Goal: Find contact information: Find contact information

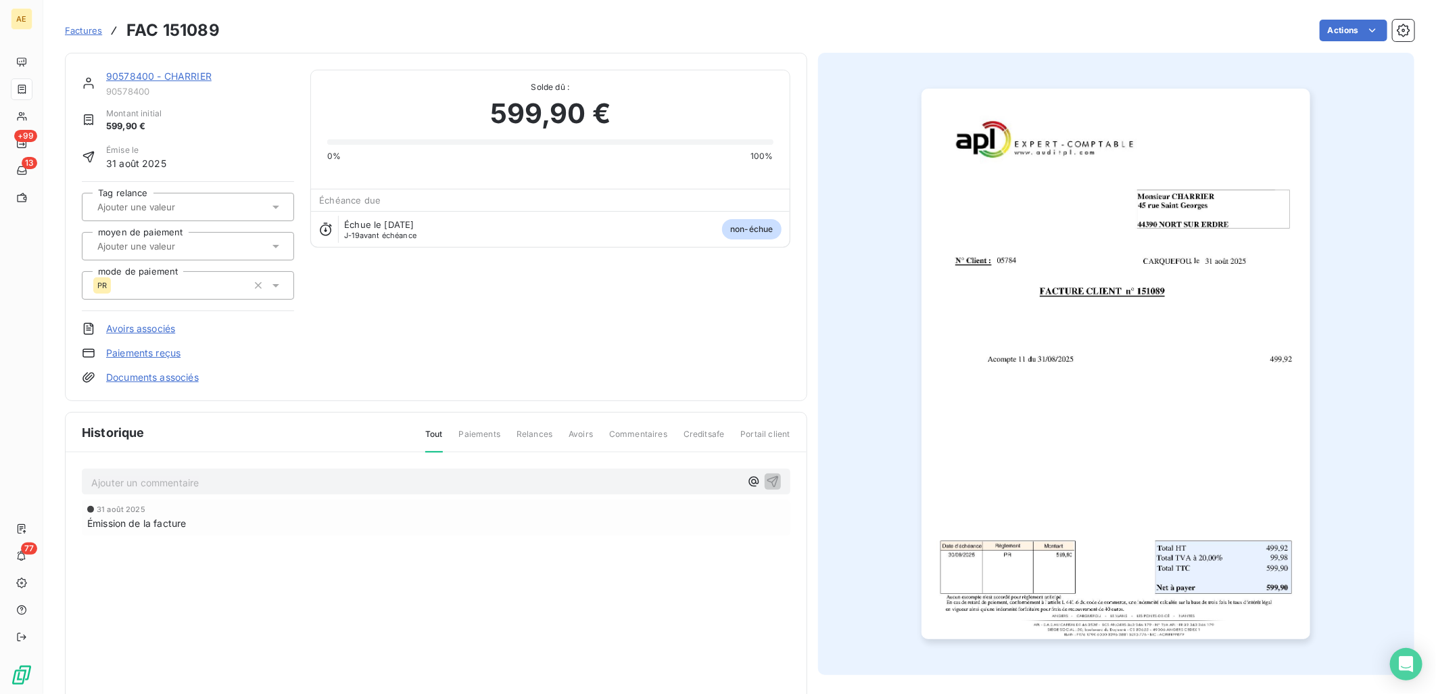
click at [142, 77] on link "90578400 - CHARRIER" at bounding box center [158, 75] width 105 height 11
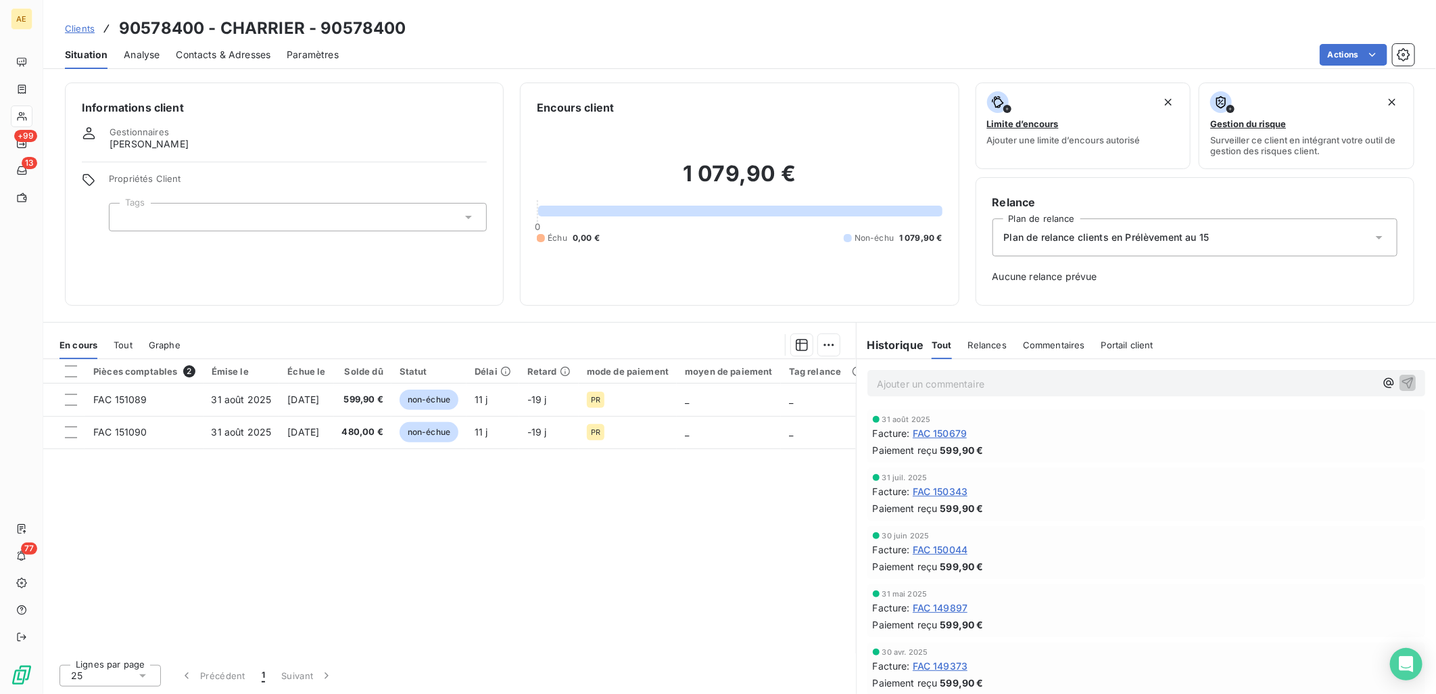
click at [88, 28] on span "Clients" at bounding box center [80, 28] width 30 height 11
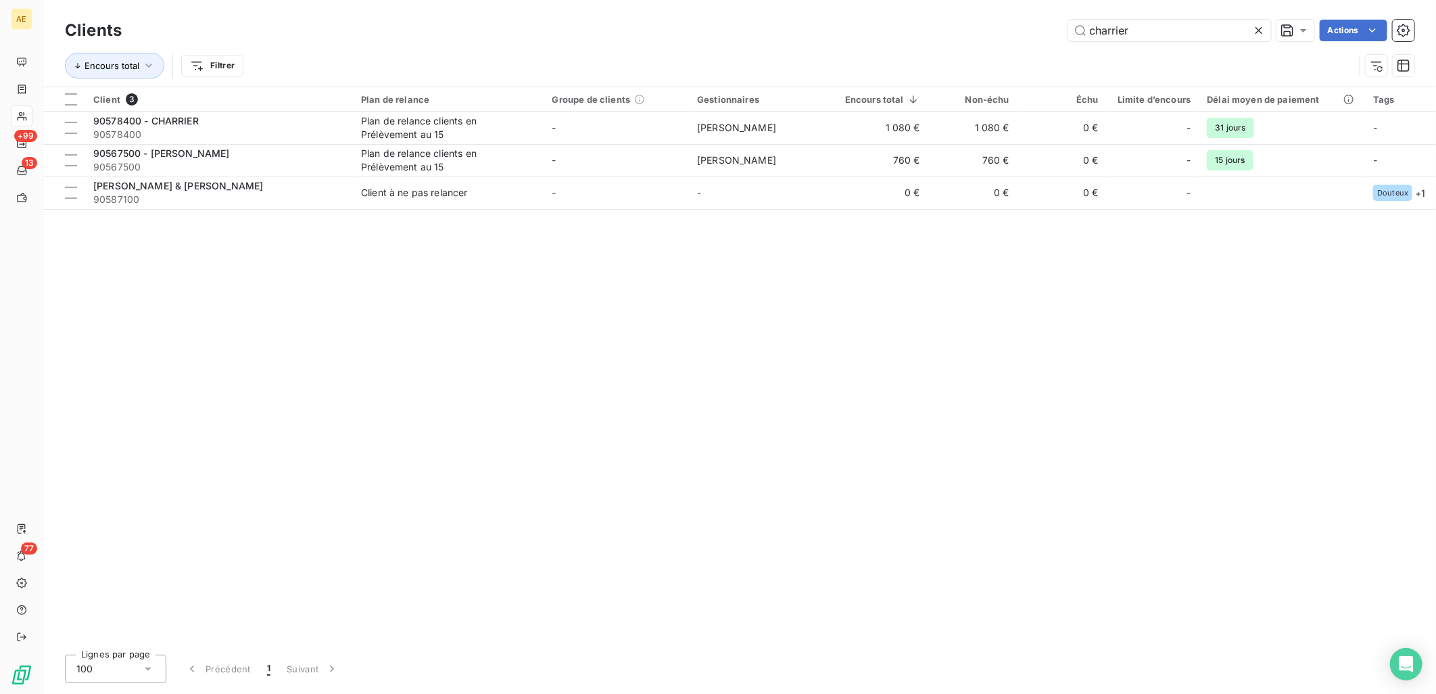
drag, startPoint x: 1119, startPoint y: 30, endPoint x: 849, endPoint y: 43, distance: 270.1
click at [863, 35] on div "charrier Actions" at bounding box center [776, 31] width 1277 height 22
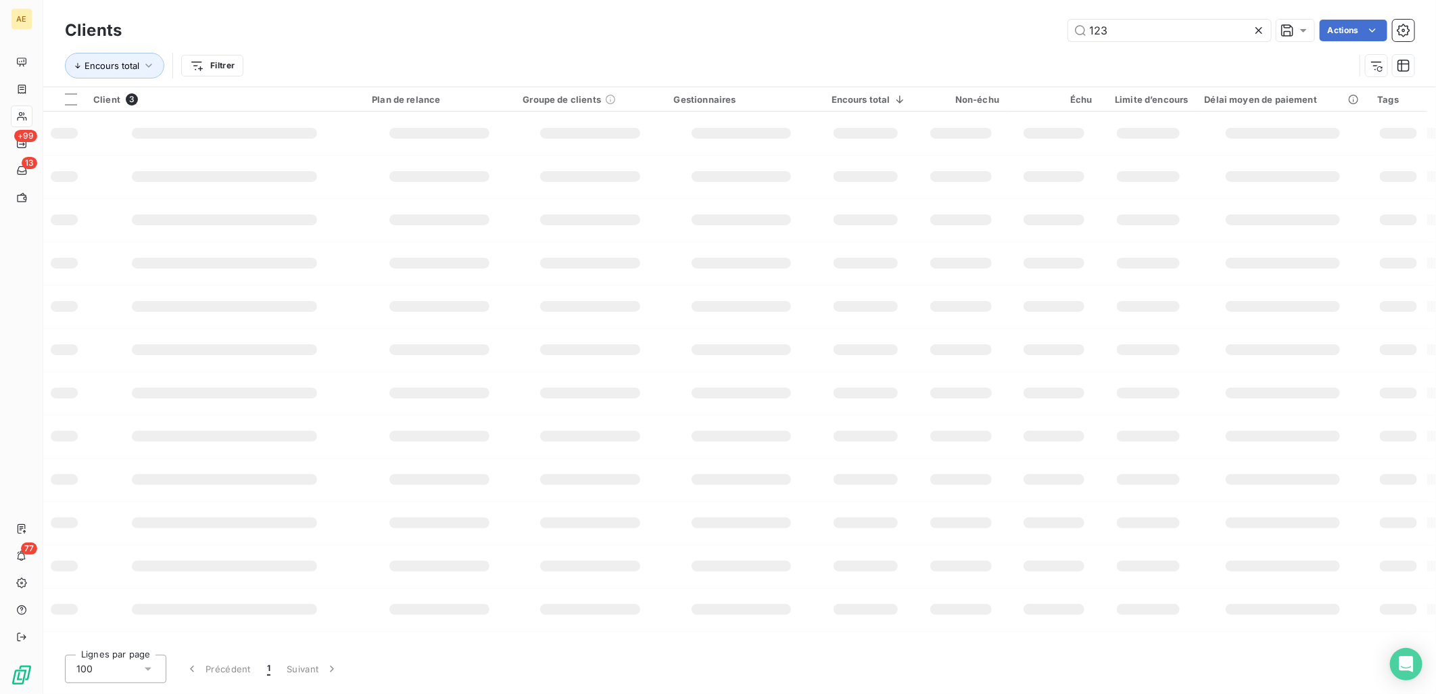
type input "123"
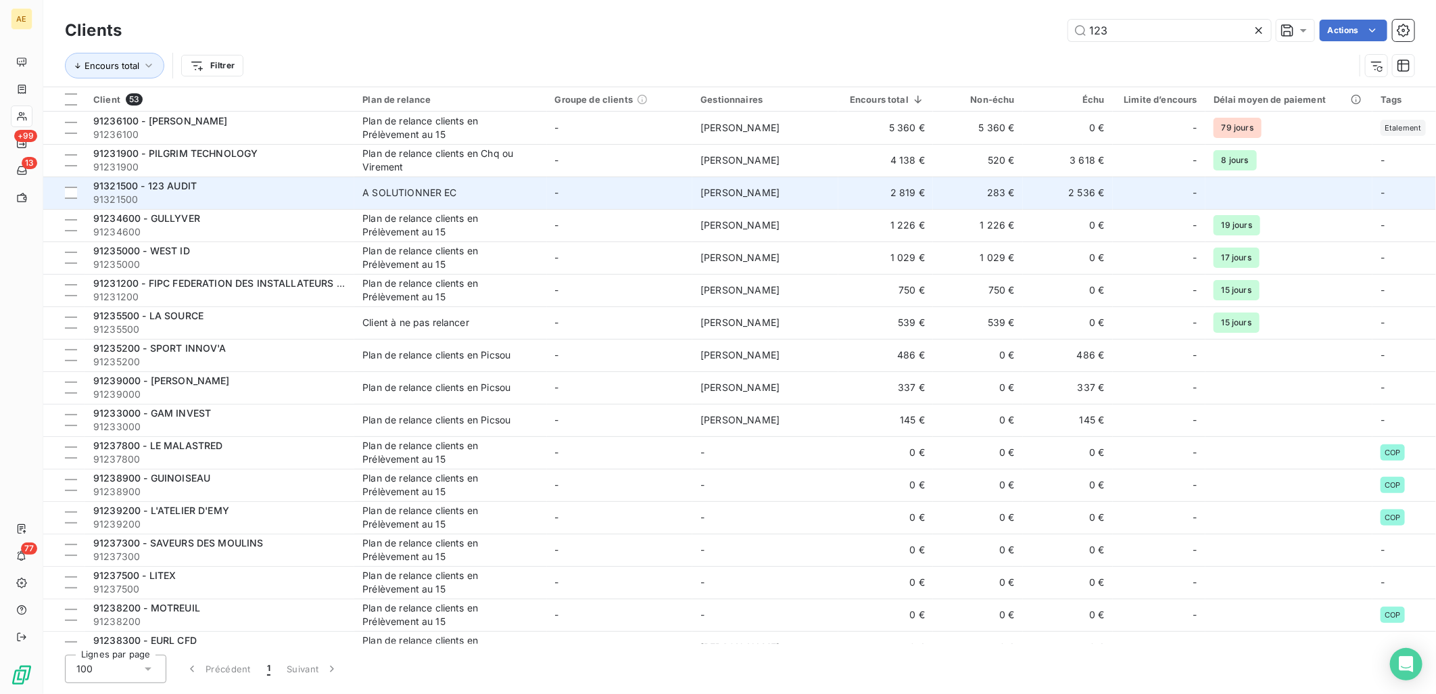
click at [325, 193] on span "91321500" at bounding box center [219, 200] width 253 height 14
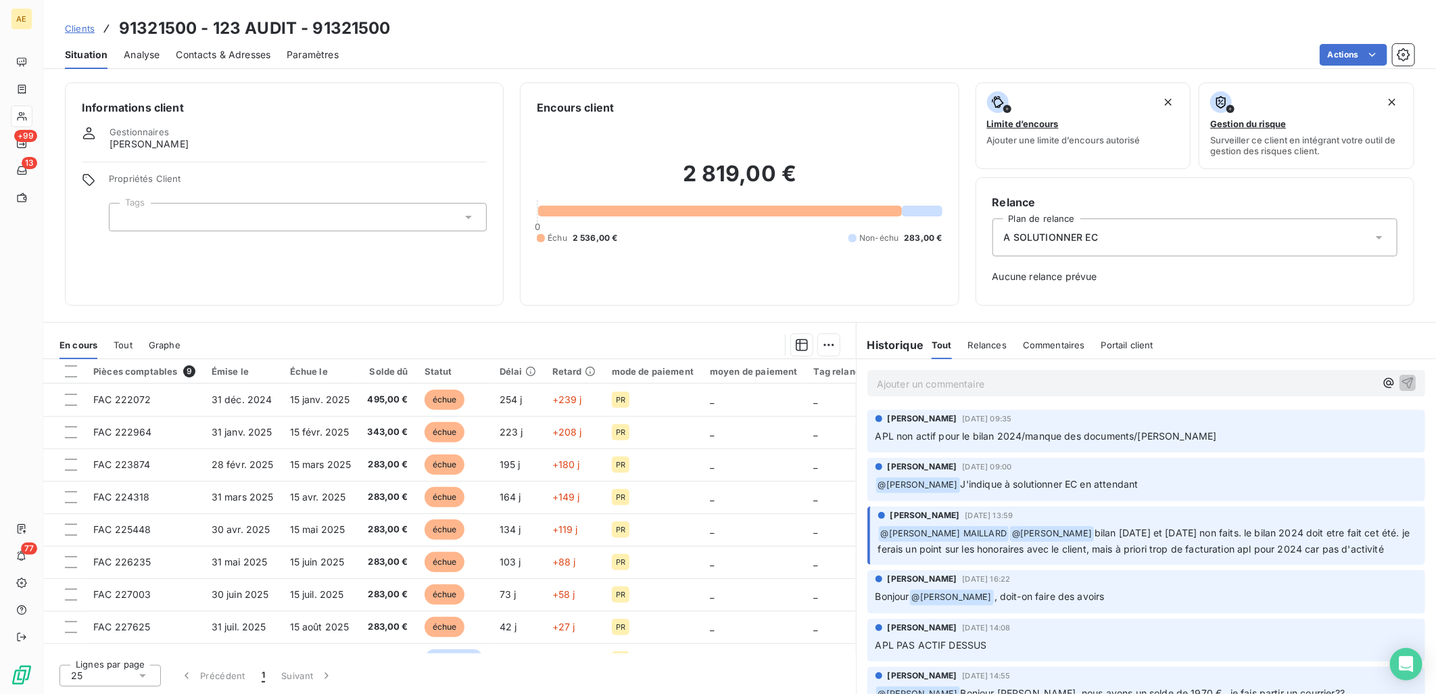
click at [82, 26] on span "Clients" at bounding box center [80, 28] width 30 height 11
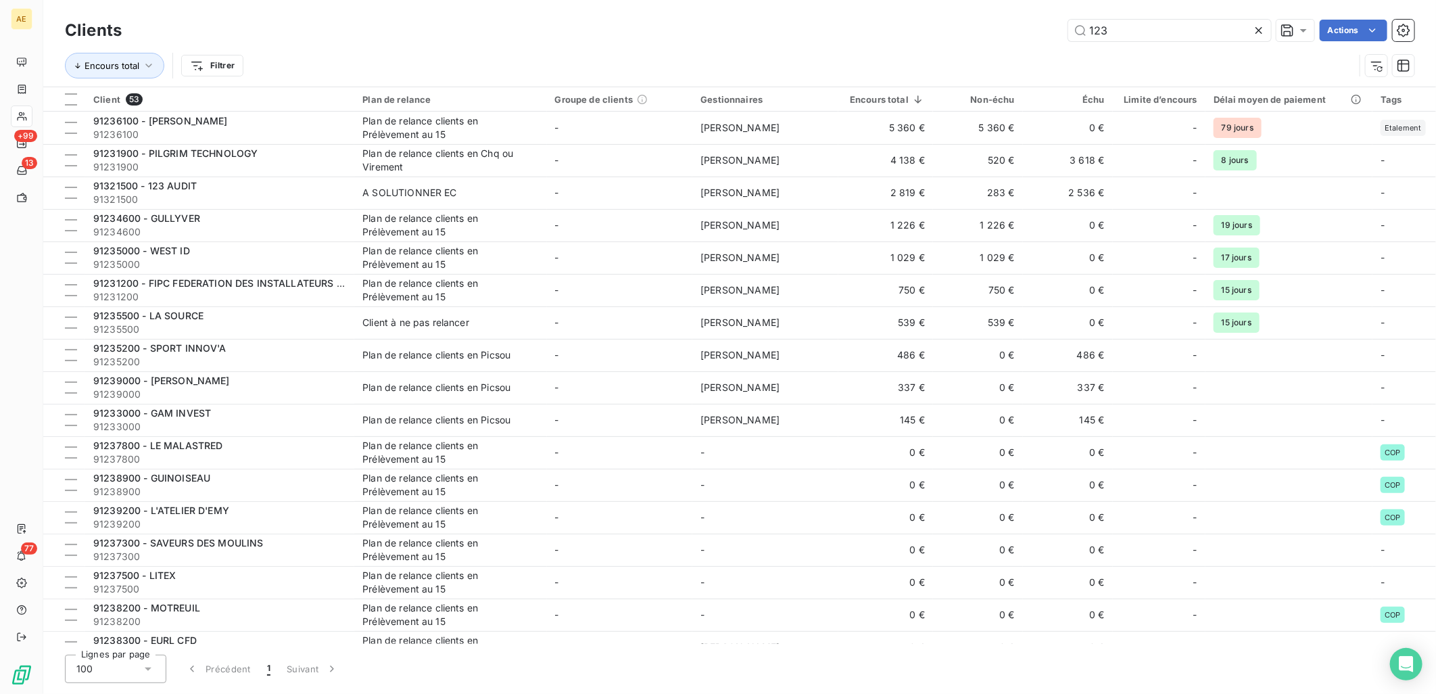
drag, startPoint x: 1110, startPoint y: 32, endPoint x: 986, endPoint y: 28, distance: 124.5
click at [986, 28] on div "123 Actions" at bounding box center [776, 31] width 1277 height 22
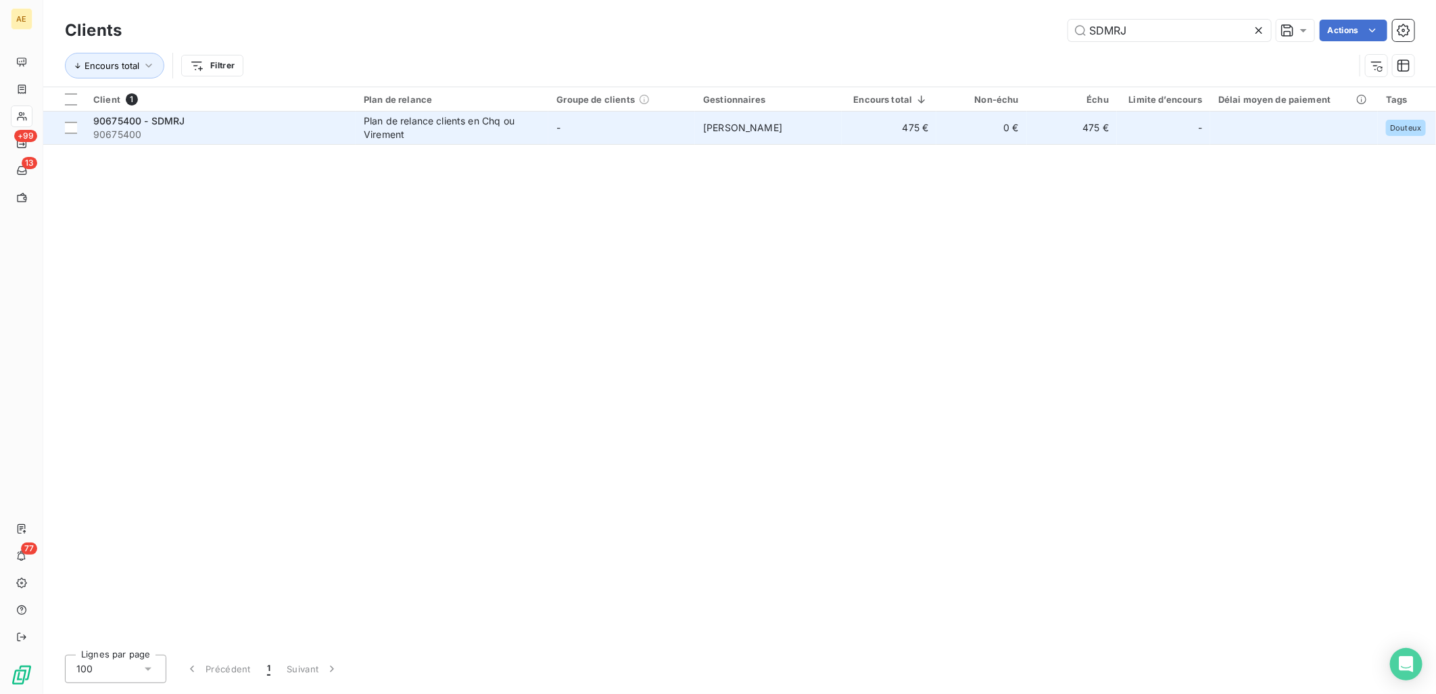
type input "SDMRJ"
click at [185, 117] on span "90675400 - SDMRJ" at bounding box center [138, 120] width 91 height 11
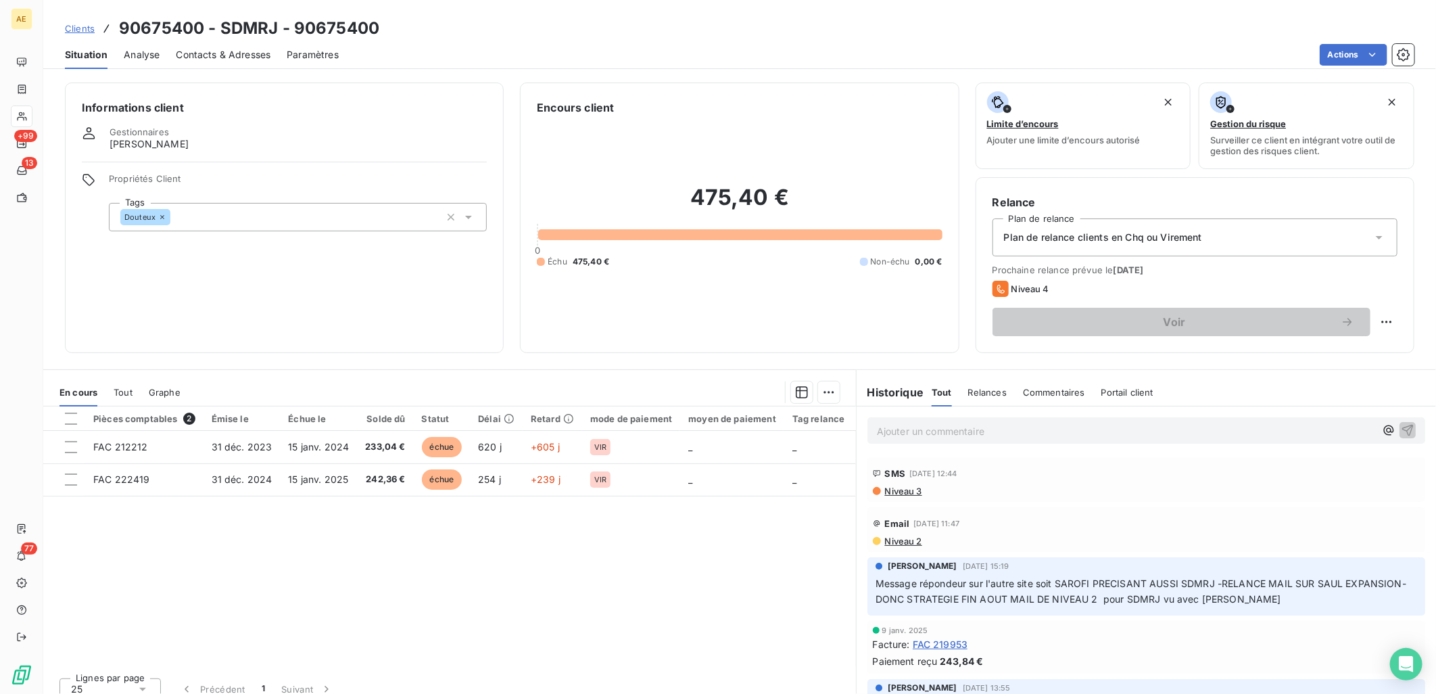
click at [126, 389] on span "Tout" at bounding box center [123, 392] width 19 height 11
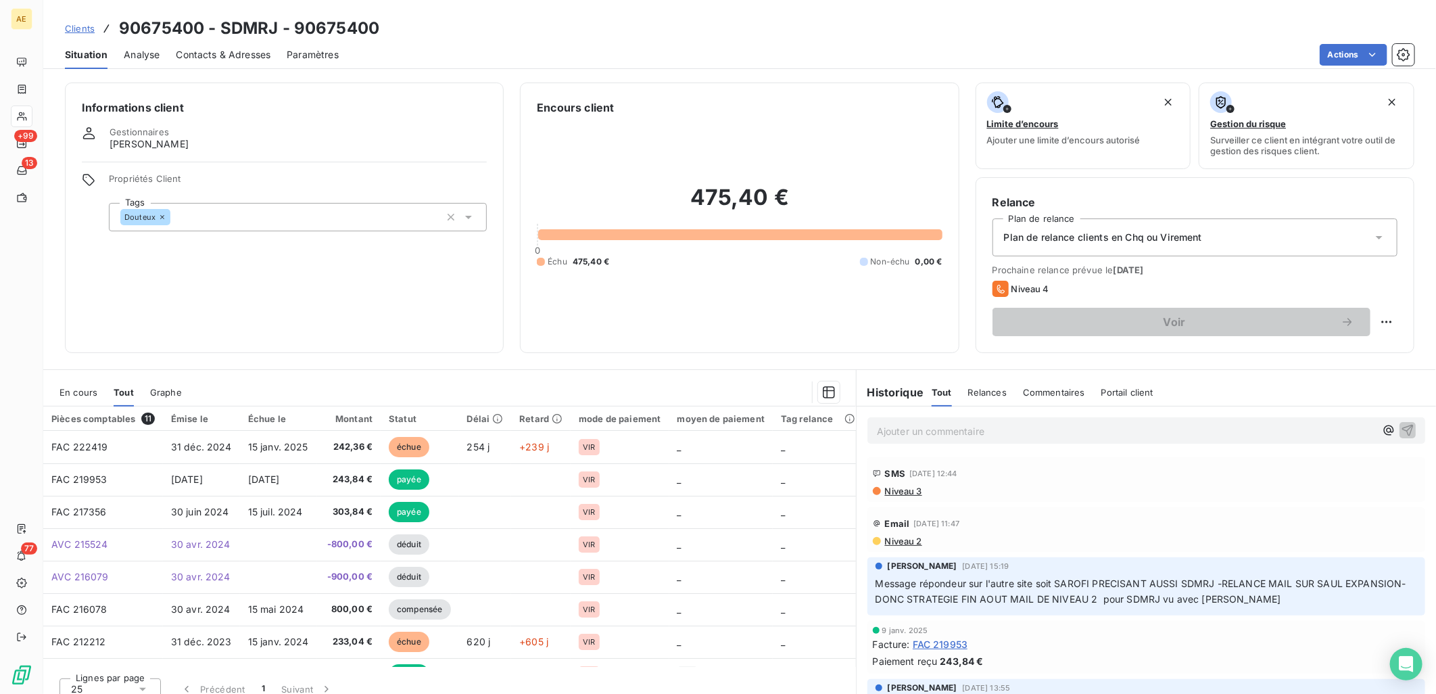
click at [77, 396] on span "En cours" at bounding box center [78, 392] width 38 height 11
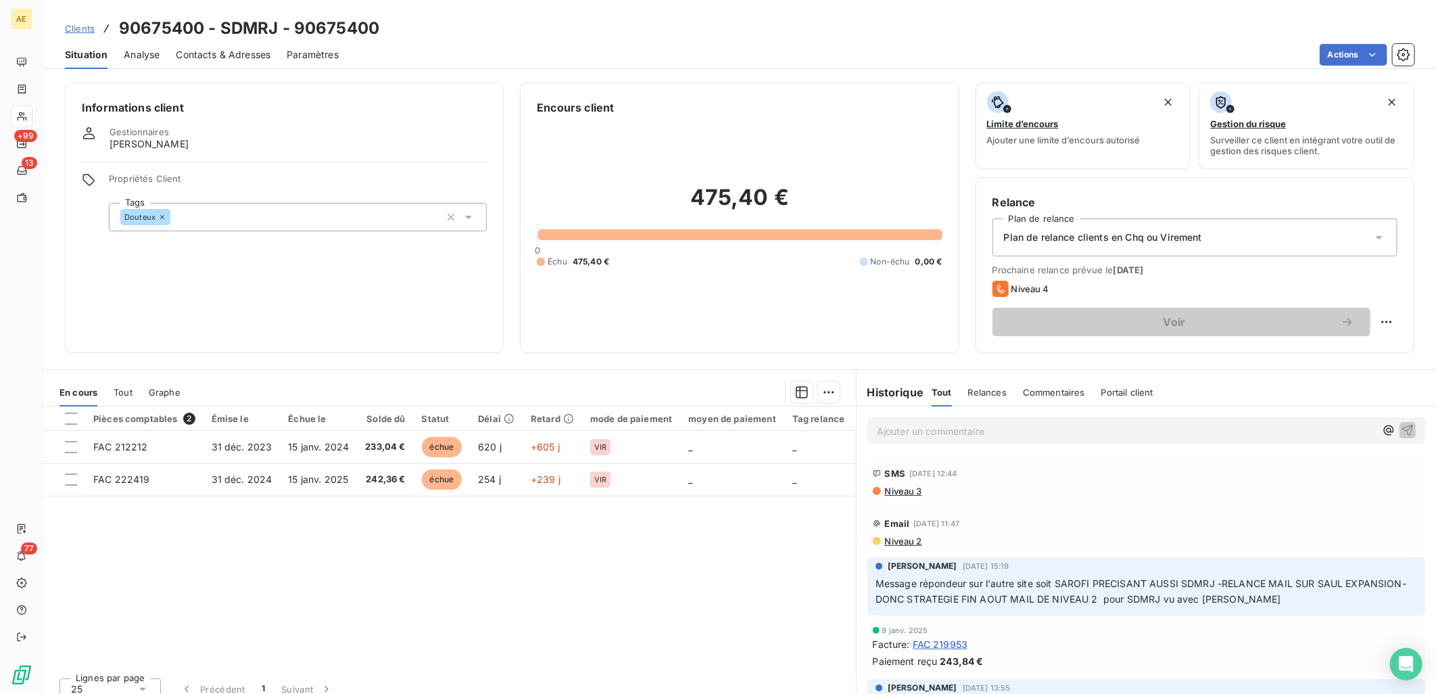
click at [126, 390] on span "Tout" at bounding box center [123, 392] width 19 height 11
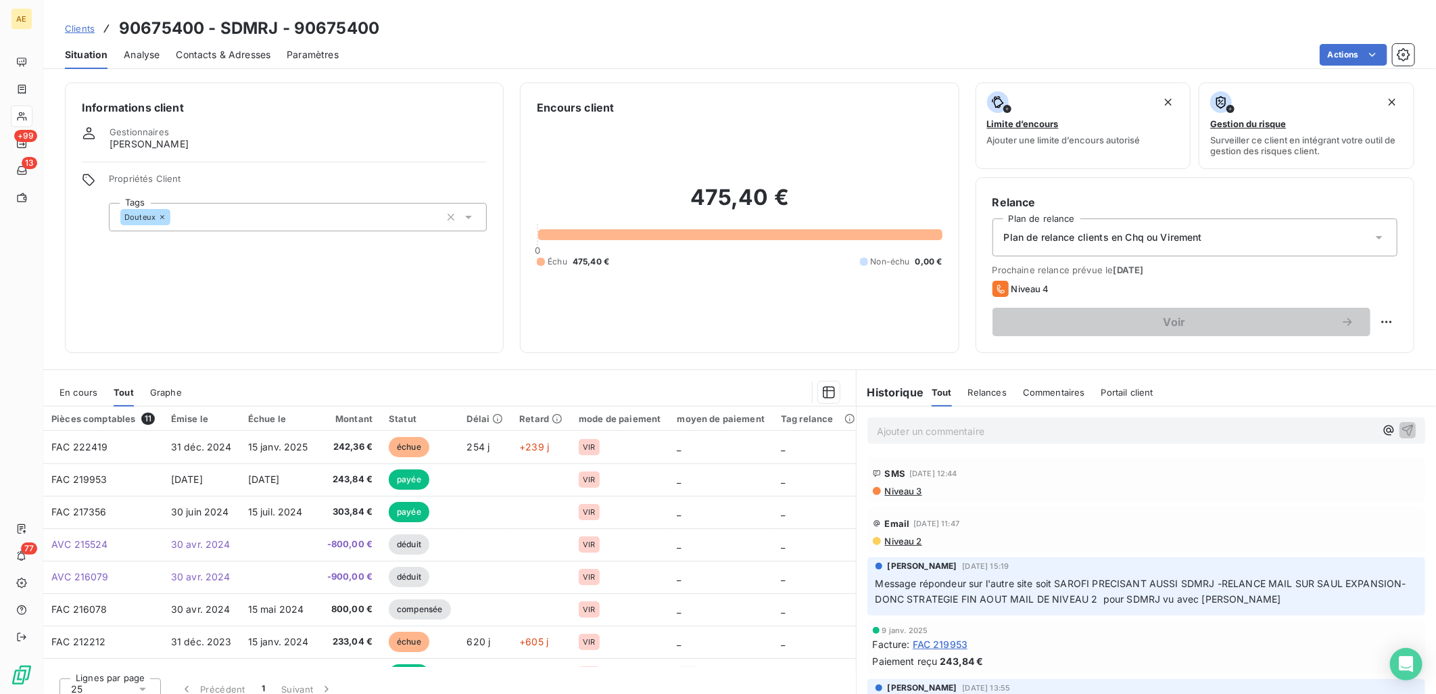
click at [74, 392] on span "En cours" at bounding box center [78, 392] width 38 height 11
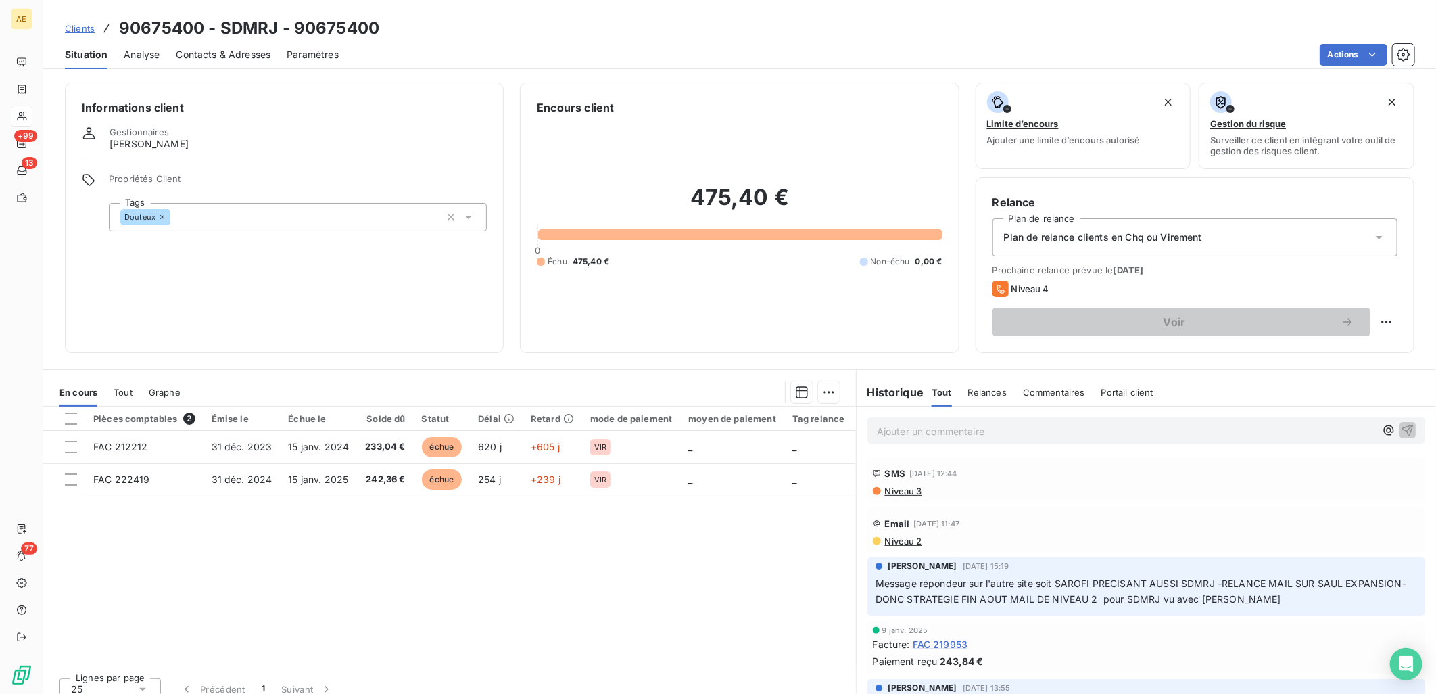
click at [341, 550] on div "Pièces comptables 2 Émise le Échue le Solde dû Statut Délai Retard mode de paie…" at bounding box center [449, 536] width 813 height 260
click at [78, 28] on span "Clients" at bounding box center [80, 28] width 30 height 11
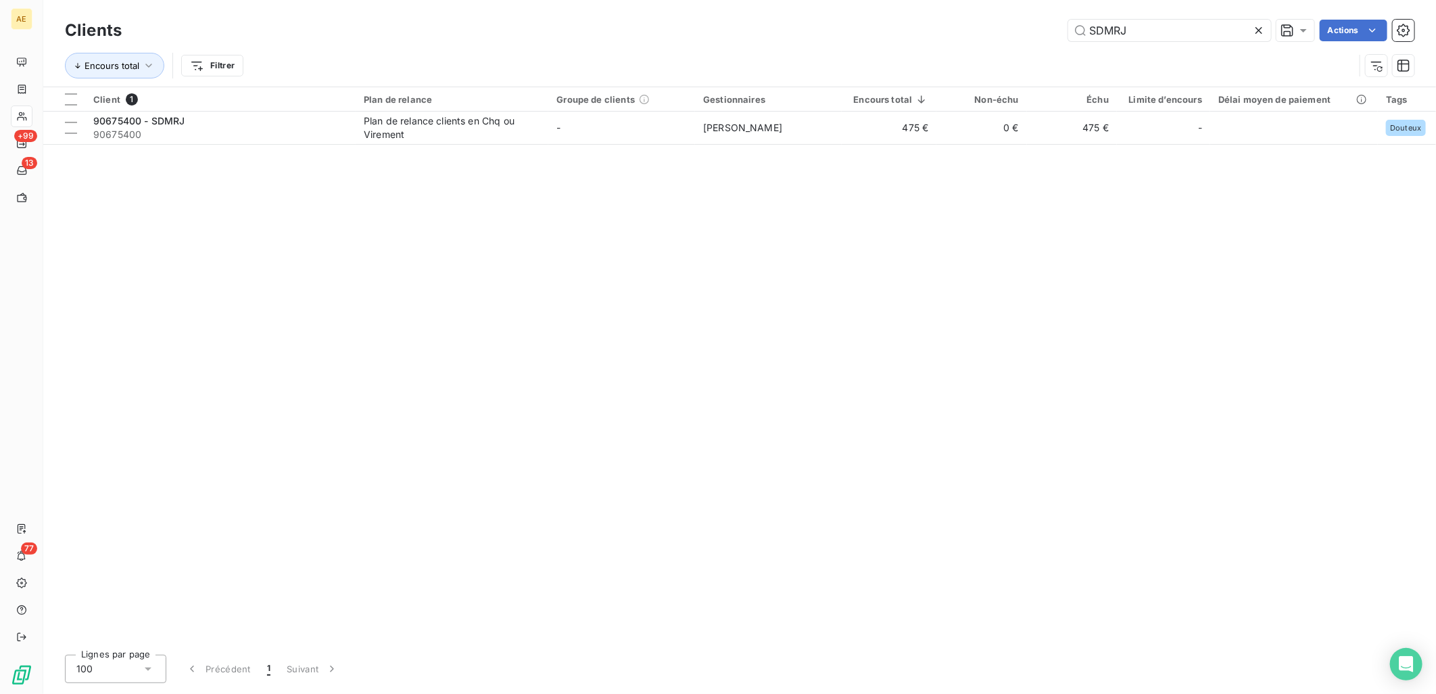
drag, startPoint x: 1158, startPoint y: 30, endPoint x: 786, endPoint y: 64, distance: 373.4
click at [839, 64] on div "Clients SDMRJ Actions Encours total Filtrer" at bounding box center [740, 51] width 1350 height 70
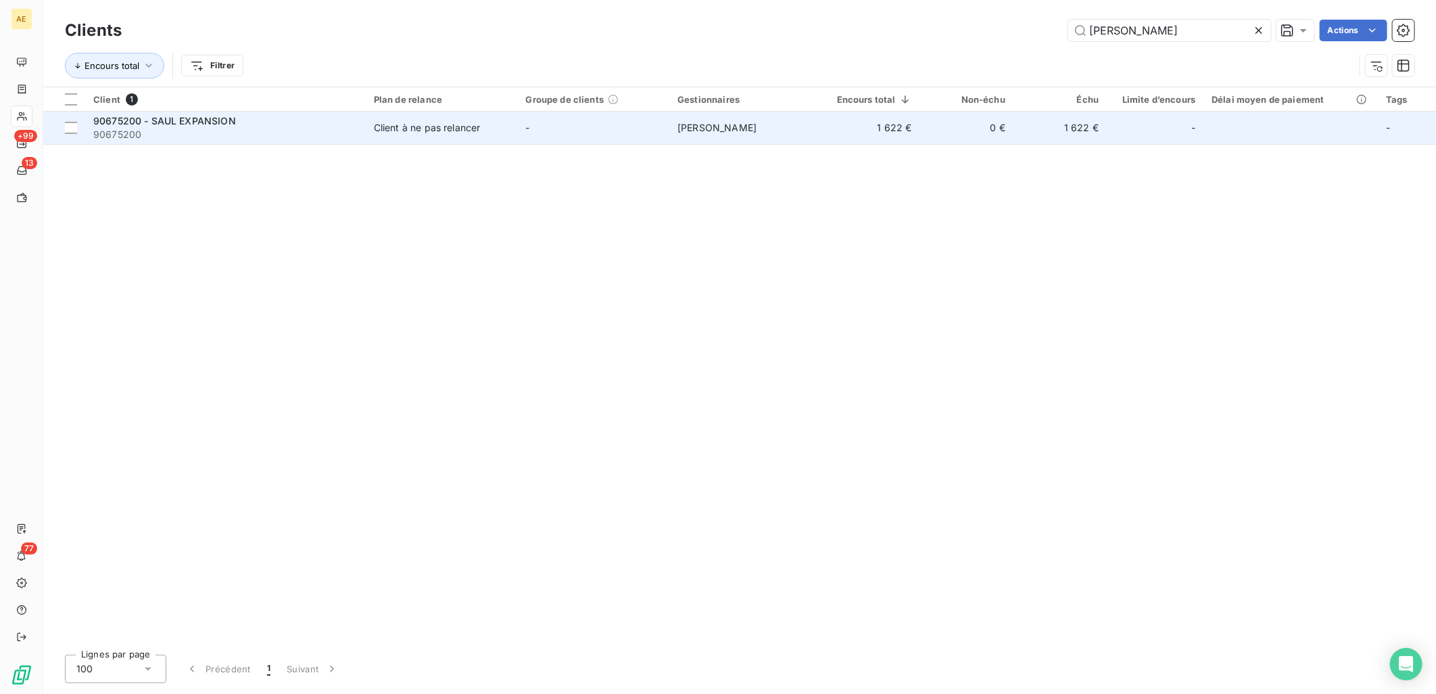
type input "[PERSON_NAME]"
click at [318, 122] on div "90675200 - SAUL EXPANSION" at bounding box center [225, 121] width 264 height 14
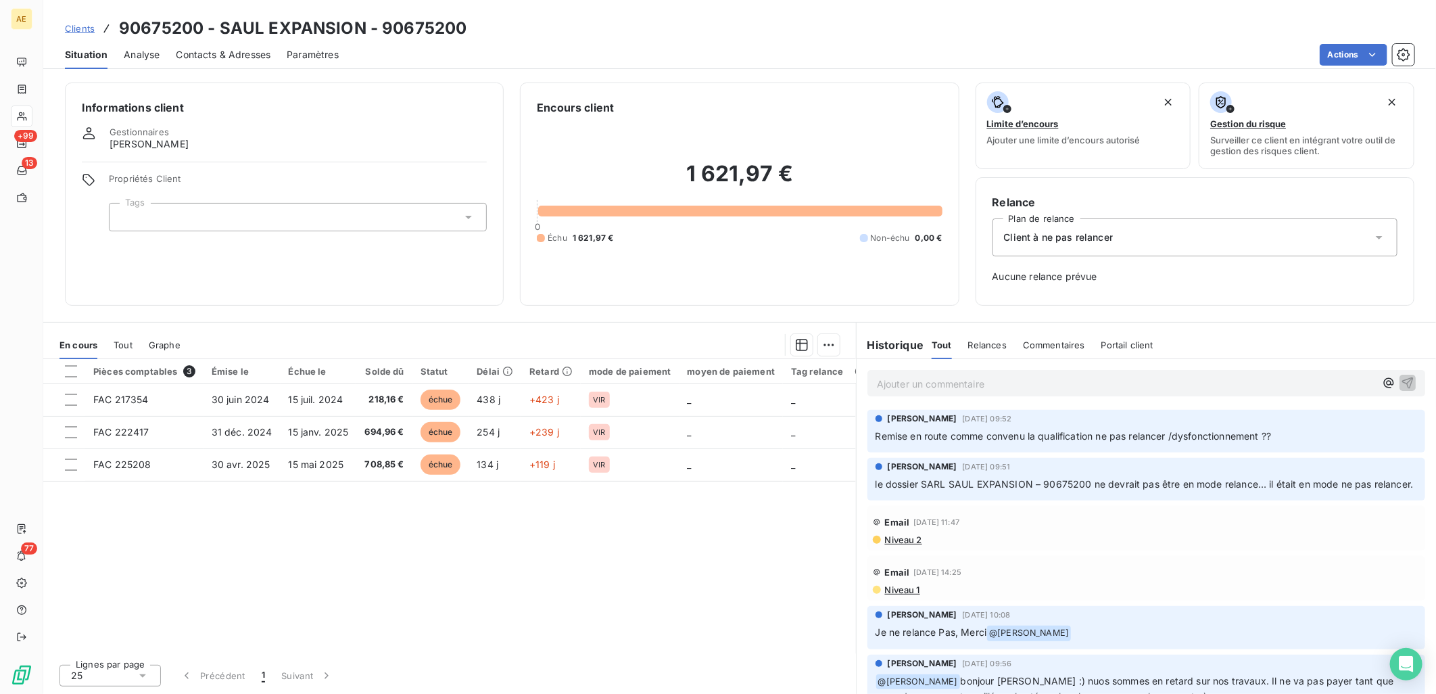
click at [83, 29] on span "Clients" at bounding box center [80, 28] width 30 height 11
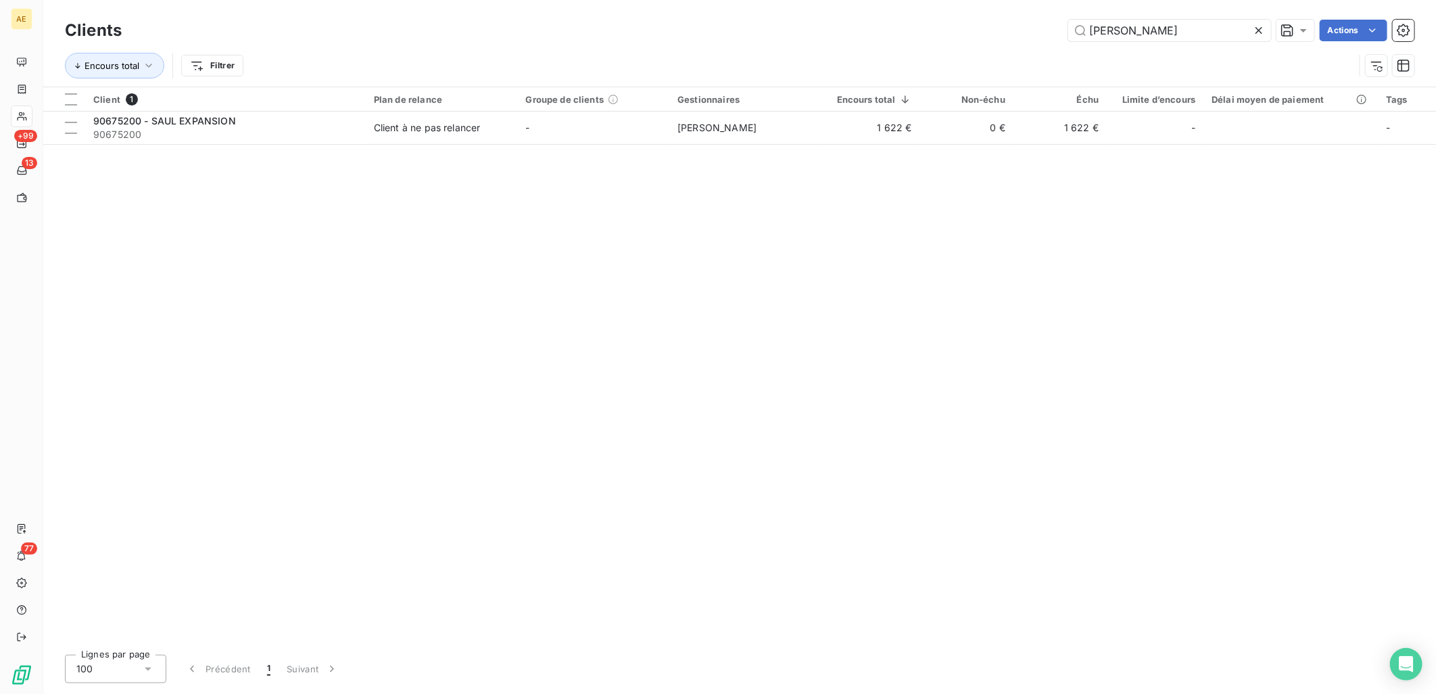
drag, startPoint x: 1100, startPoint y: 28, endPoint x: 746, endPoint y: 28, distance: 353.6
click at [746, 28] on div "SAUL Actions" at bounding box center [776, 31] width 1277 height 22
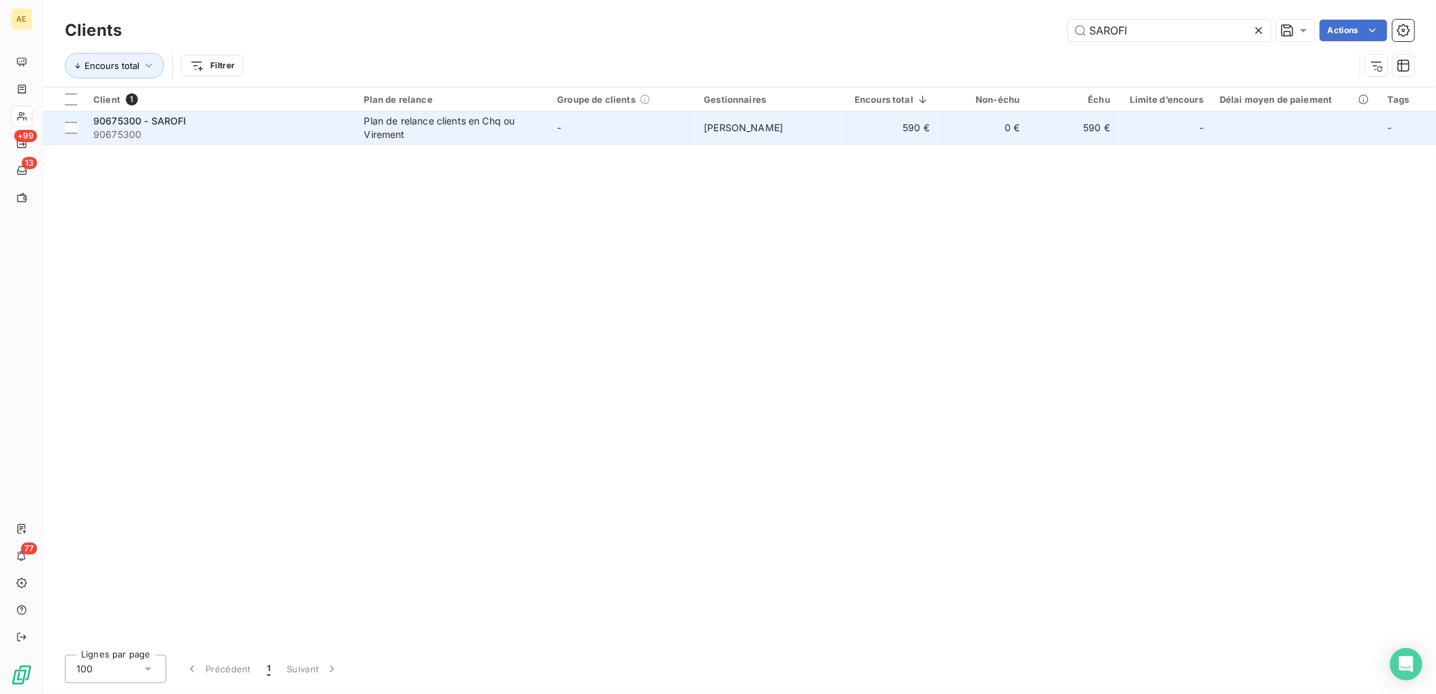
type input "SAROFI"
click at [239, 139] on span "90675300" at bounding box center [220, 135] width 255 height 14
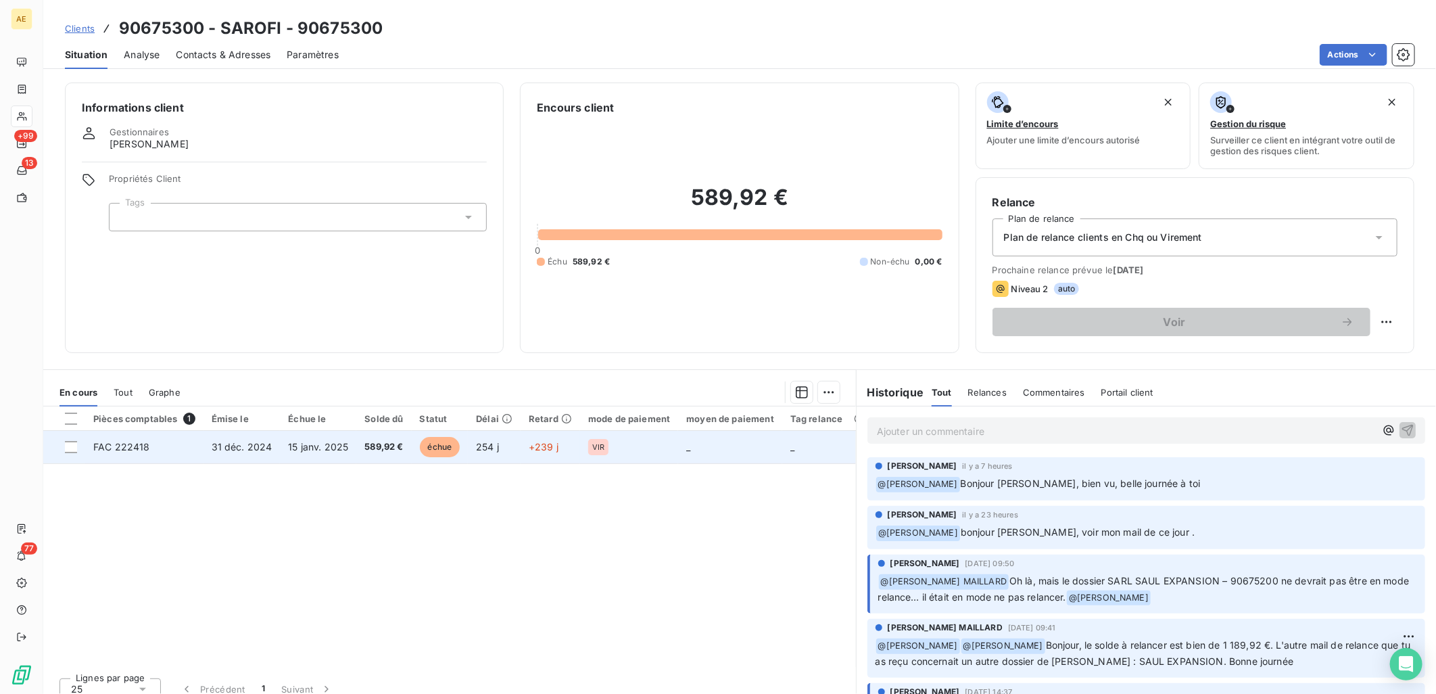
click at [288, 449] on span "15 janv. 2025" at bounding box center [318, 446] width 60 height 11
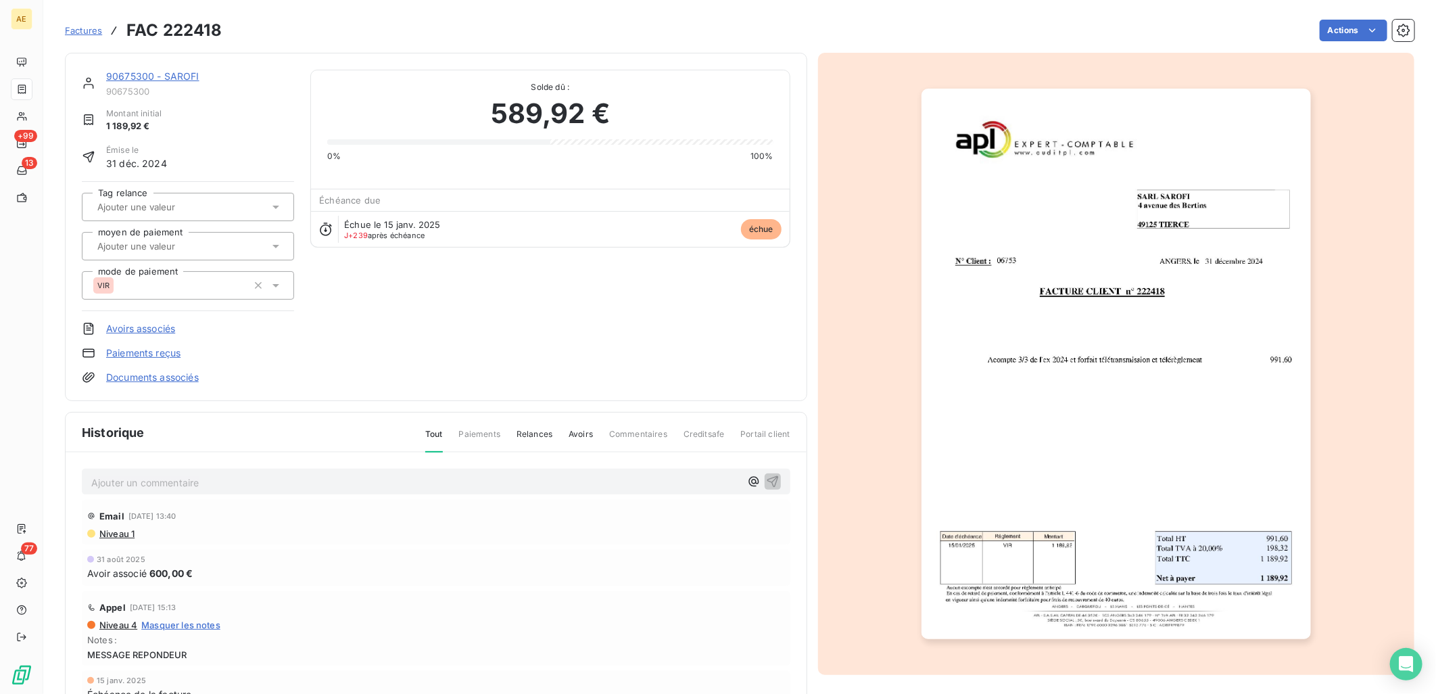
click at [136, 80] on link "90675300 - SAROFI" at bounding box center [152, 75] width 93 height 11
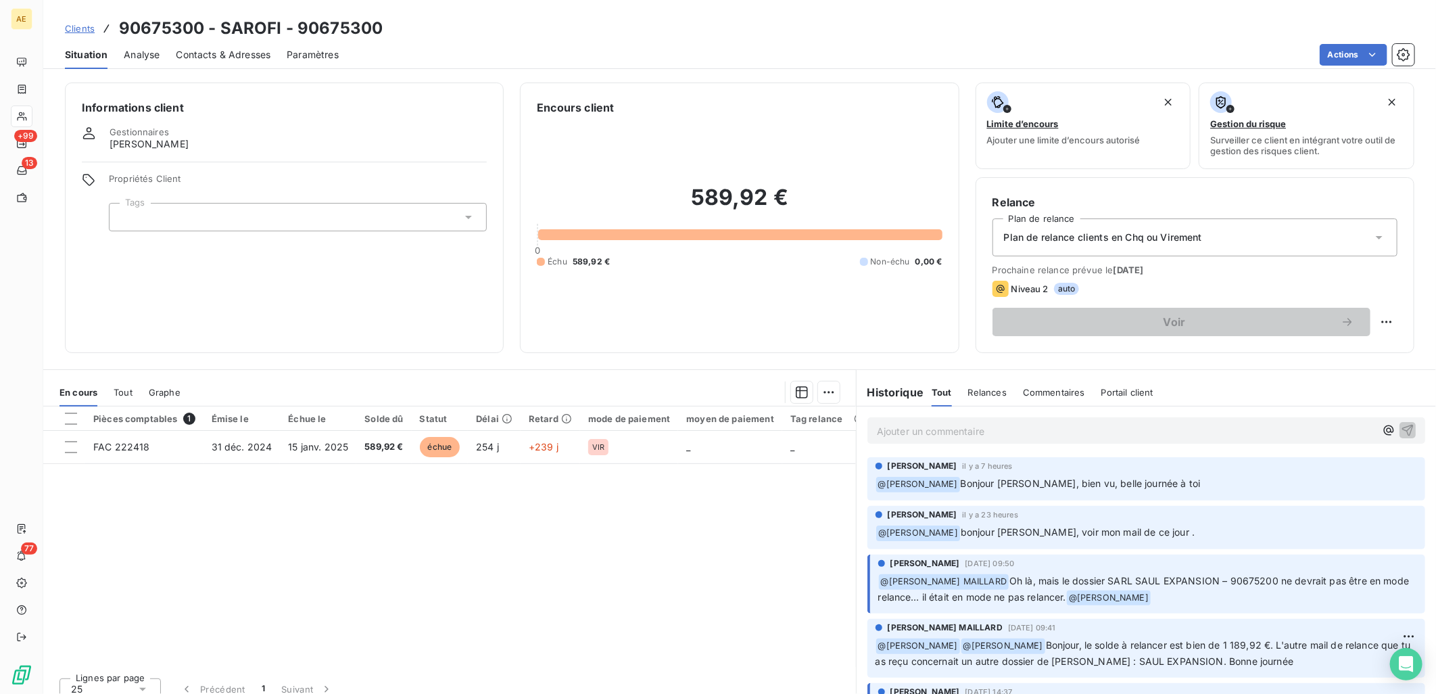
click at [119, 394] on span "Tout" at bounding box center [123, 392] width 19 height 11
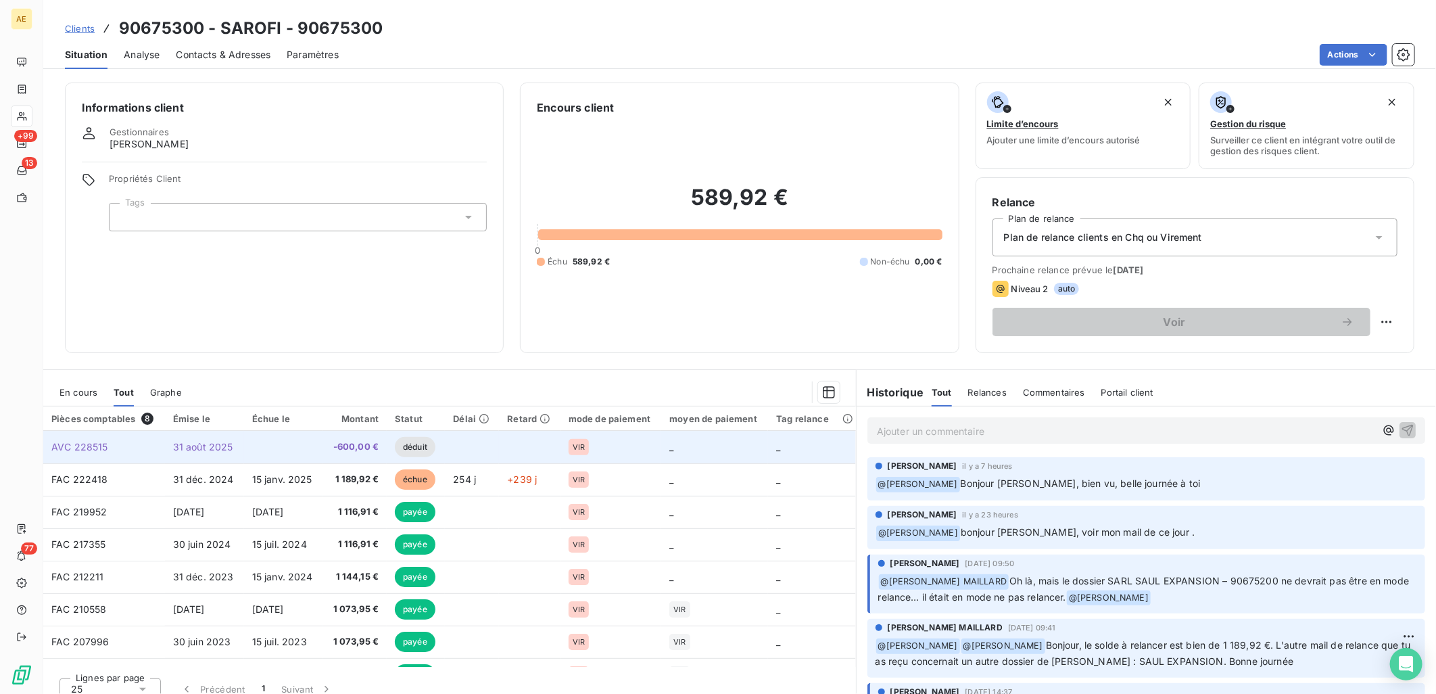
click at [173, 444] on span "31 août 2025" at bounding box center [203, 446] width 60 height 11
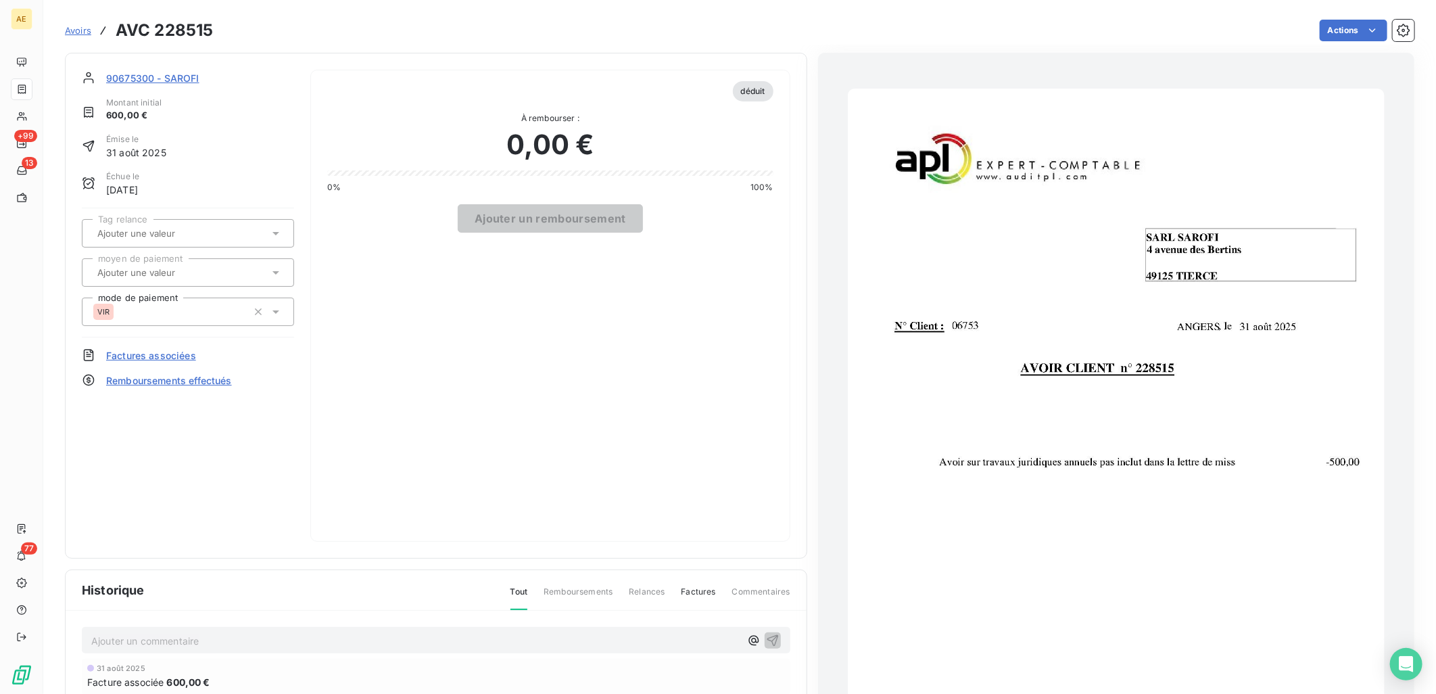
click at [1072, 364] on img "button" at bounding box center [1116, 468] width 537 height 759
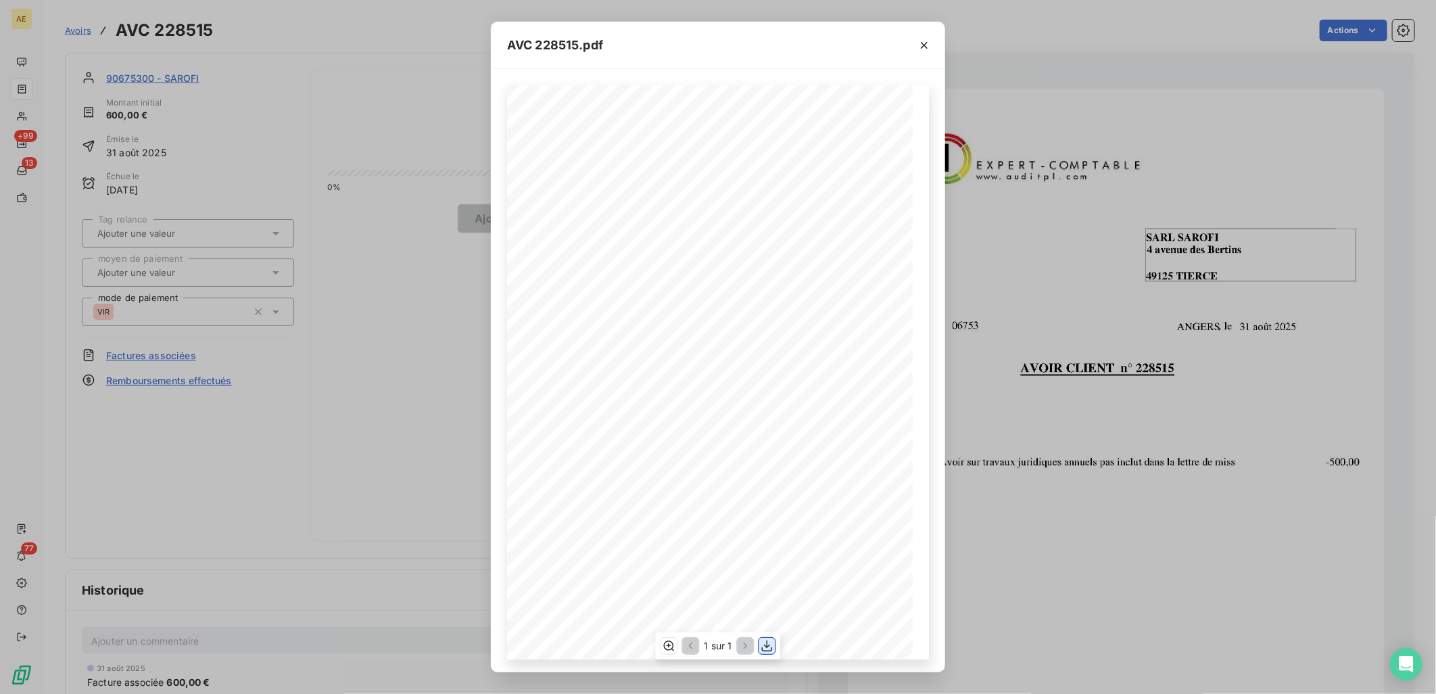
click at [766, 645] on icon "button" at bounding box center [768, 646] width 14 height 14
click at [361, 116] on div "AVC 228515.pdf AVOIR CLIENT n° 228515 SARL SAROFI [STREET_ADDRESS] [DATE] N° Cl…" at bounding box center [718, 347] width 1436 height 694
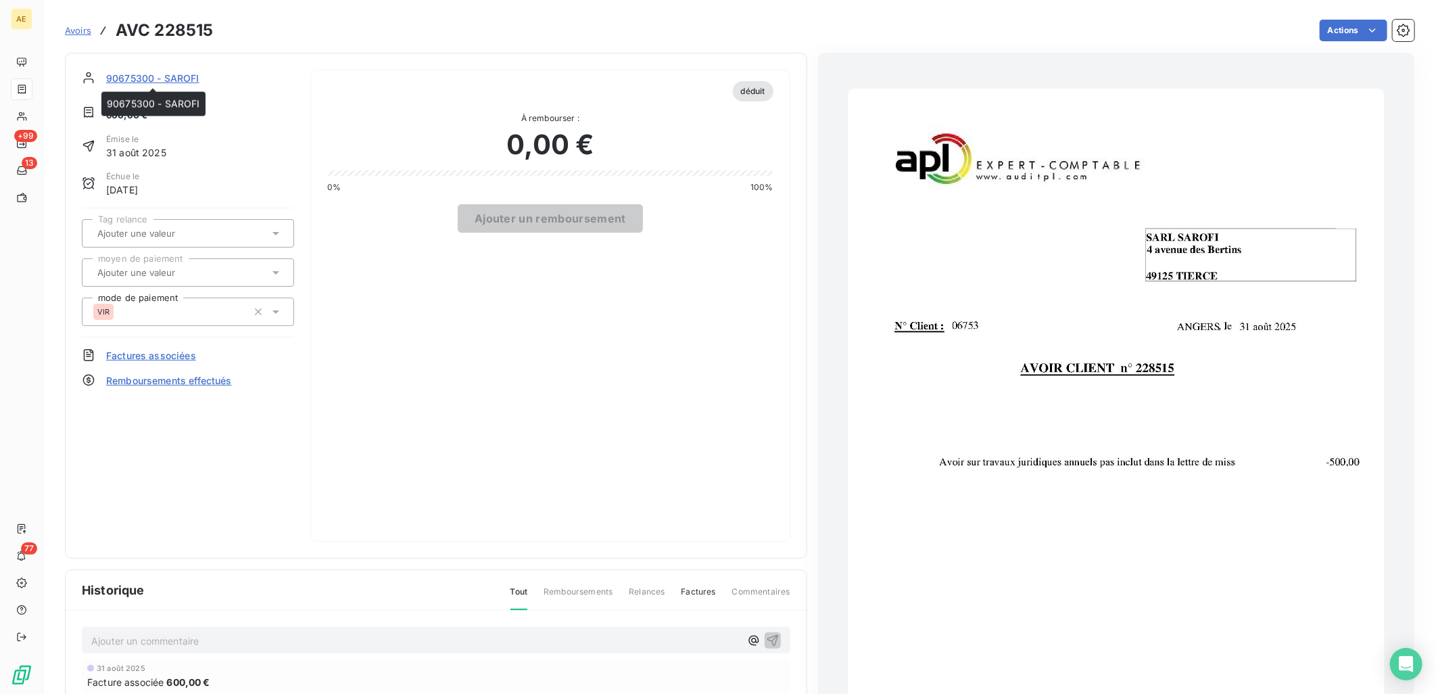
click at [153, 72] on span "90675300 - SAROFI" at bounding box center [152, 78] width 93 height 14
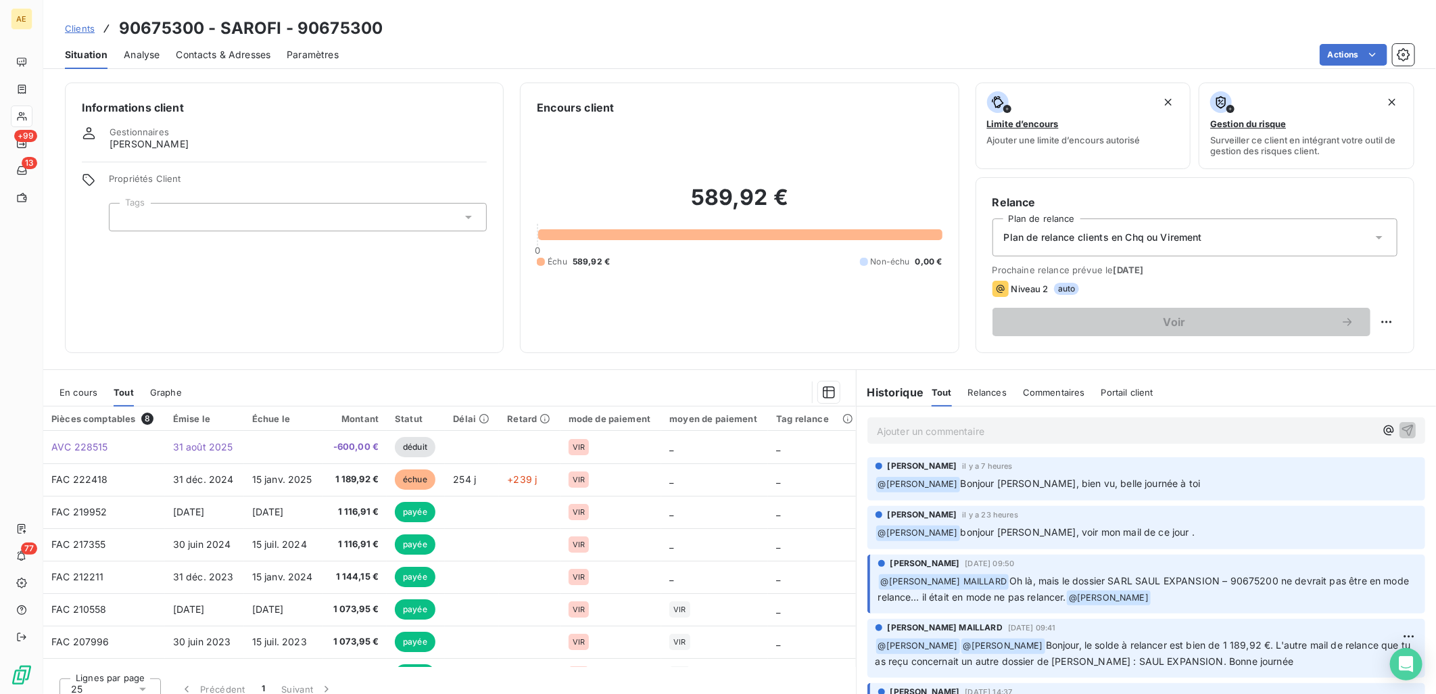
click at [226, 55] on span "Contacts & Adresses" at bounding box center [223, 55] width 95 height 14
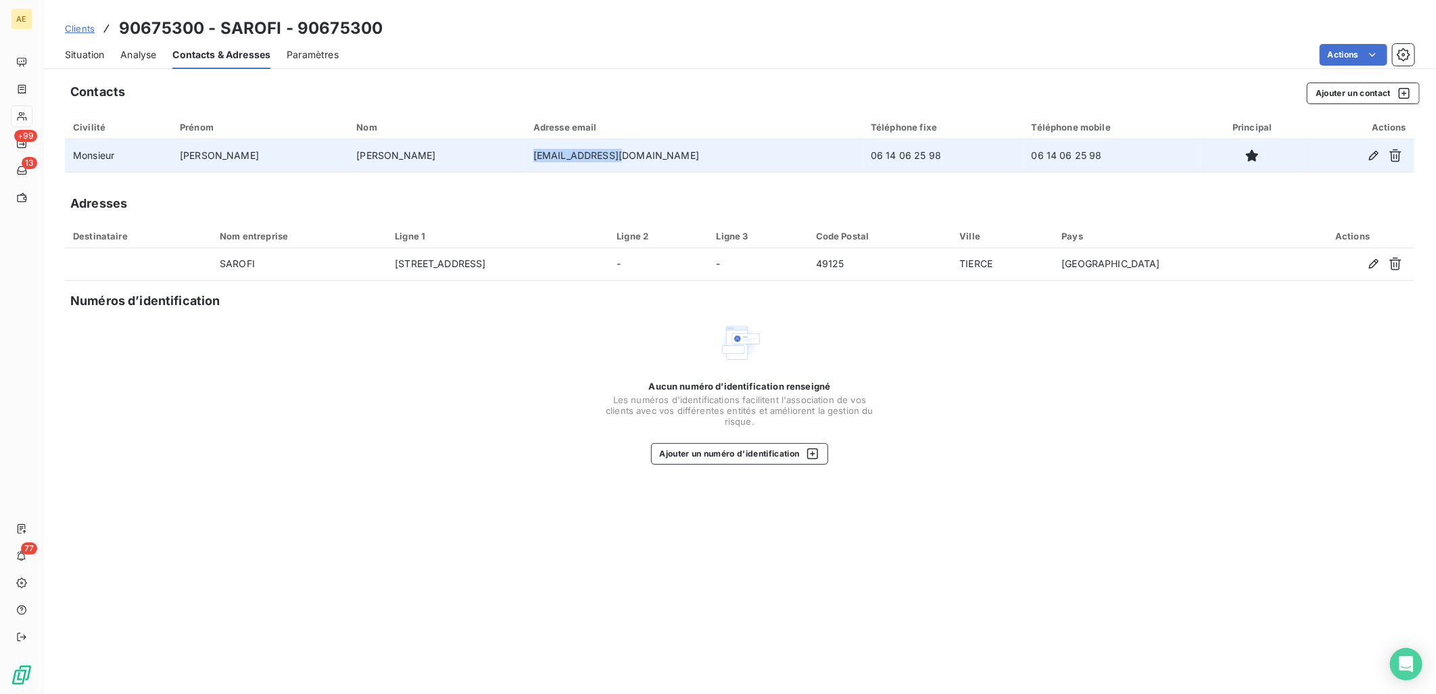
drag, startPoint x: 563, startPoint y: 158, endPoint x: 473, endPoint y: 158, distance: 89.3
click at [525, 158] on td "[EMAIL_ADDRESS][DOMAIN_NAME]" at bounding box center [693, 155] width 337 height 32
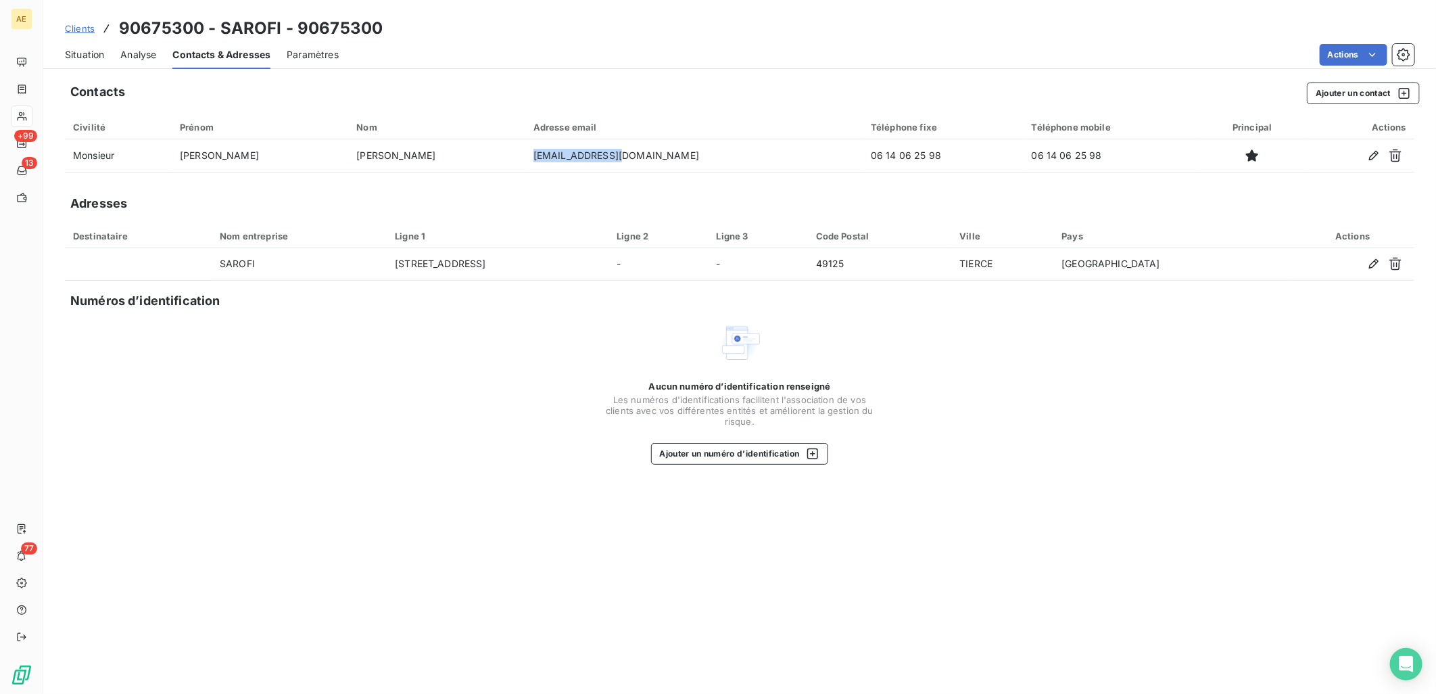
copy td "[EMAIL_ADDRESS][DOMAIN_NAME]"
click at [91, 51] on span "Situation" at bounding box center [84, 55] width 39 height 14
